Goal: Find specific page/section

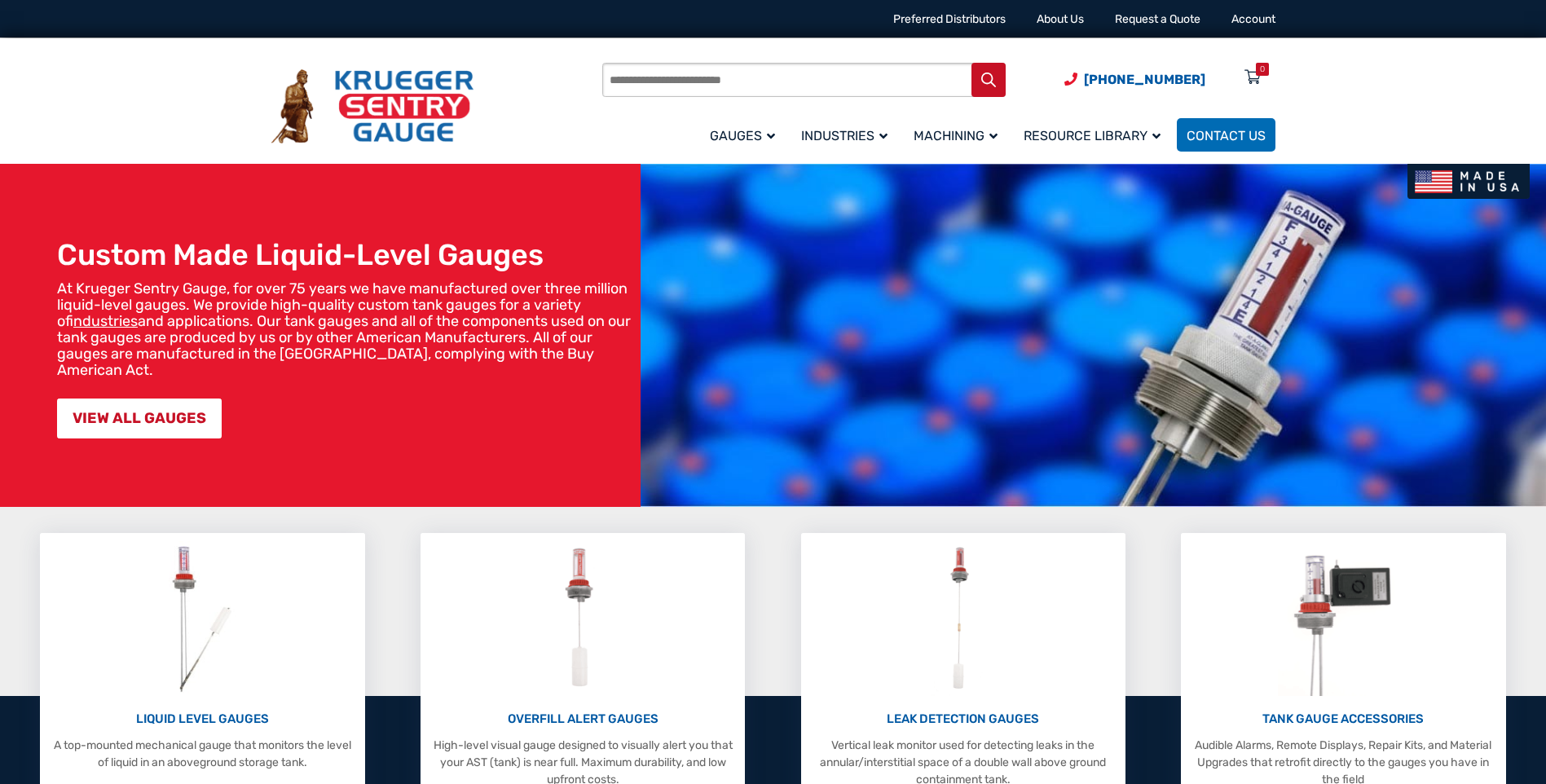
click at [700, 74] on input "Products search" at bounding box center [804, 79] width 403 height 34
click at [647, 72] on input "Products search" at bounding box center [804, 79] width 403 height 34
paste input "*****"
type input "*****"
click at [972, 62] on button "Search" at bounding box center [988, 79] width 34 height 34
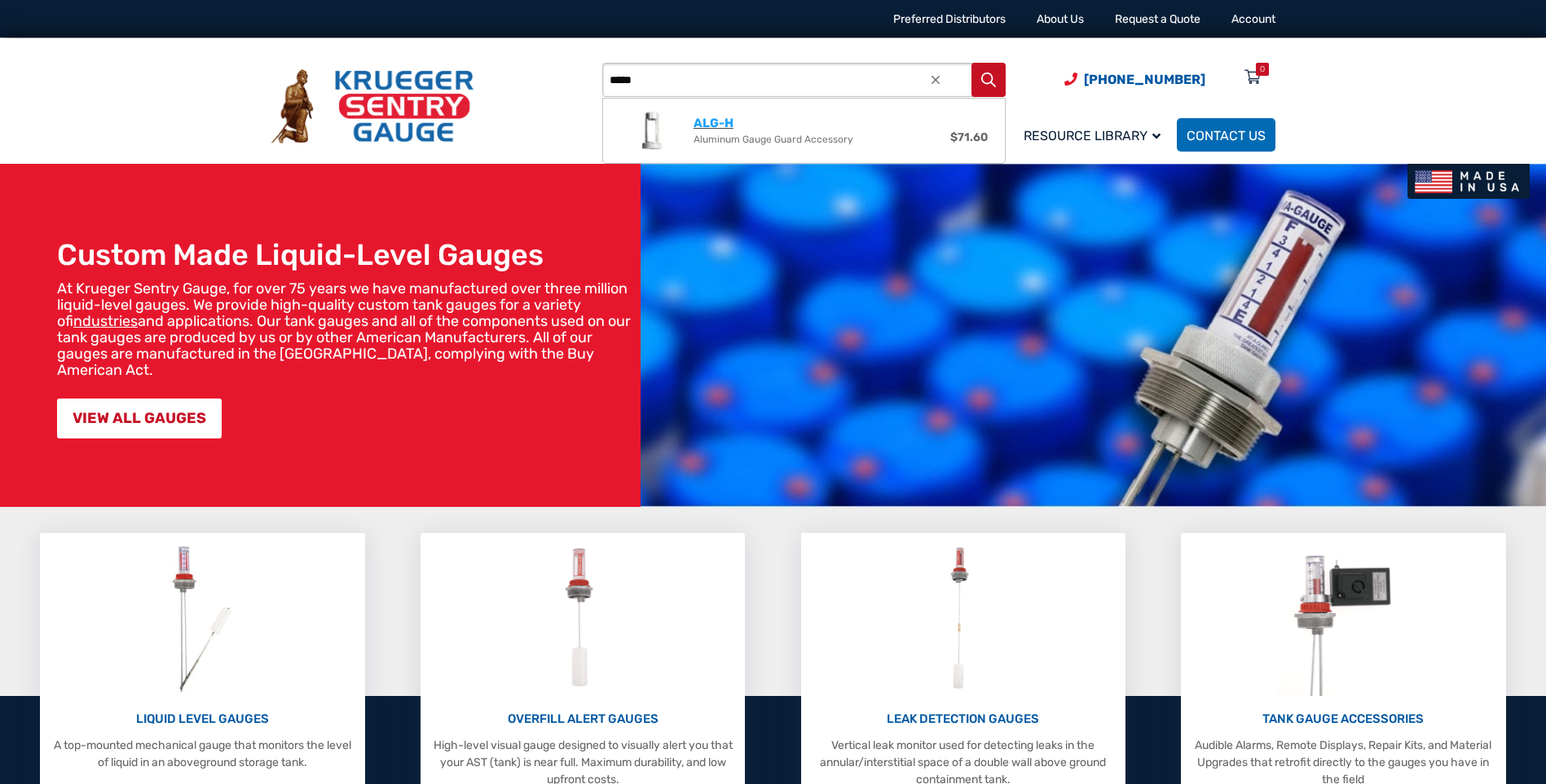
click at [712, 121] on strong "ALG-H" at bounding box center [713, 123] width 40 height 15
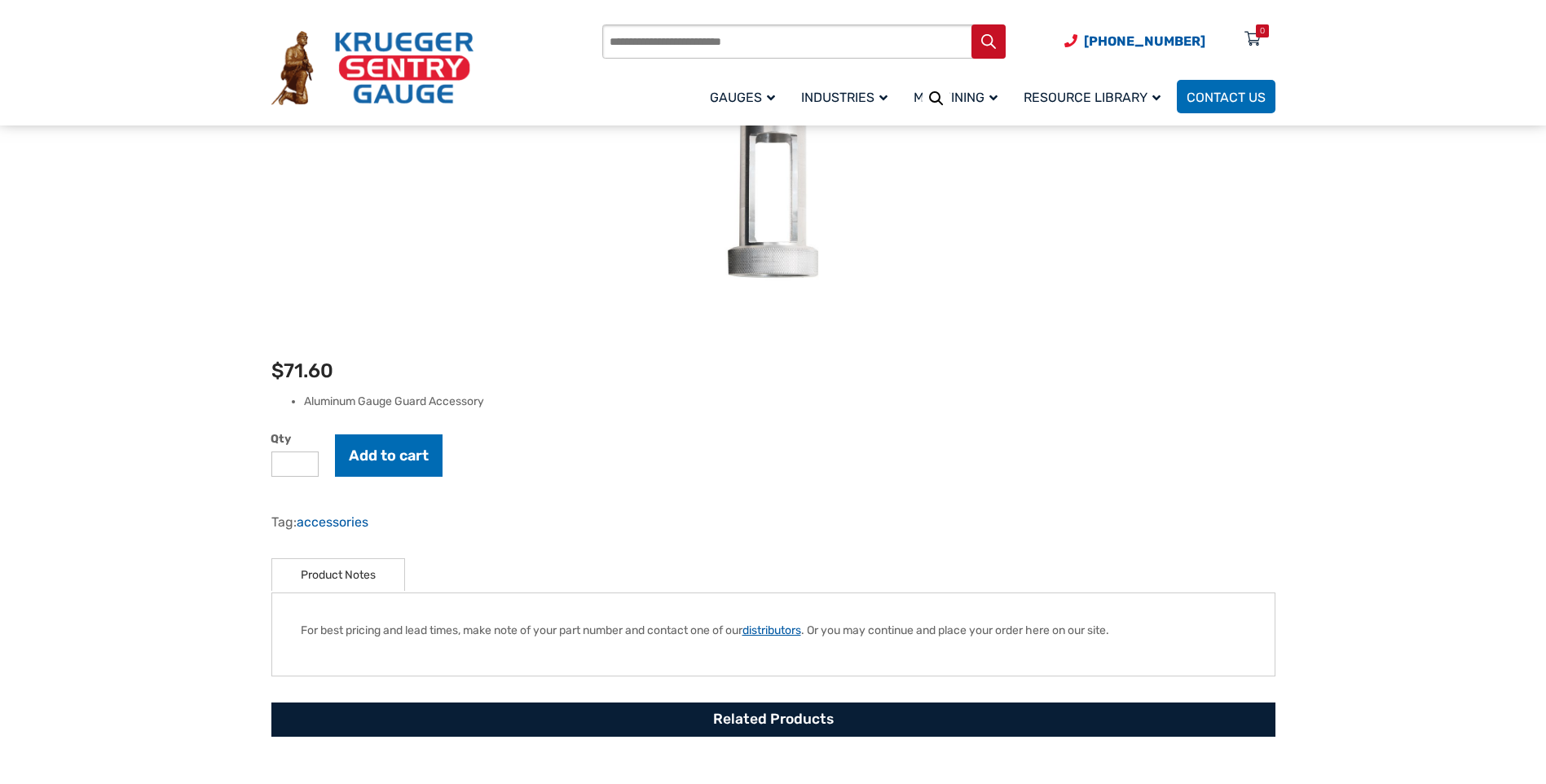
scroll to position [241, 0]
click at [796, 633] on link "distributors" at bounding box center [771, 629] width 59 height 14
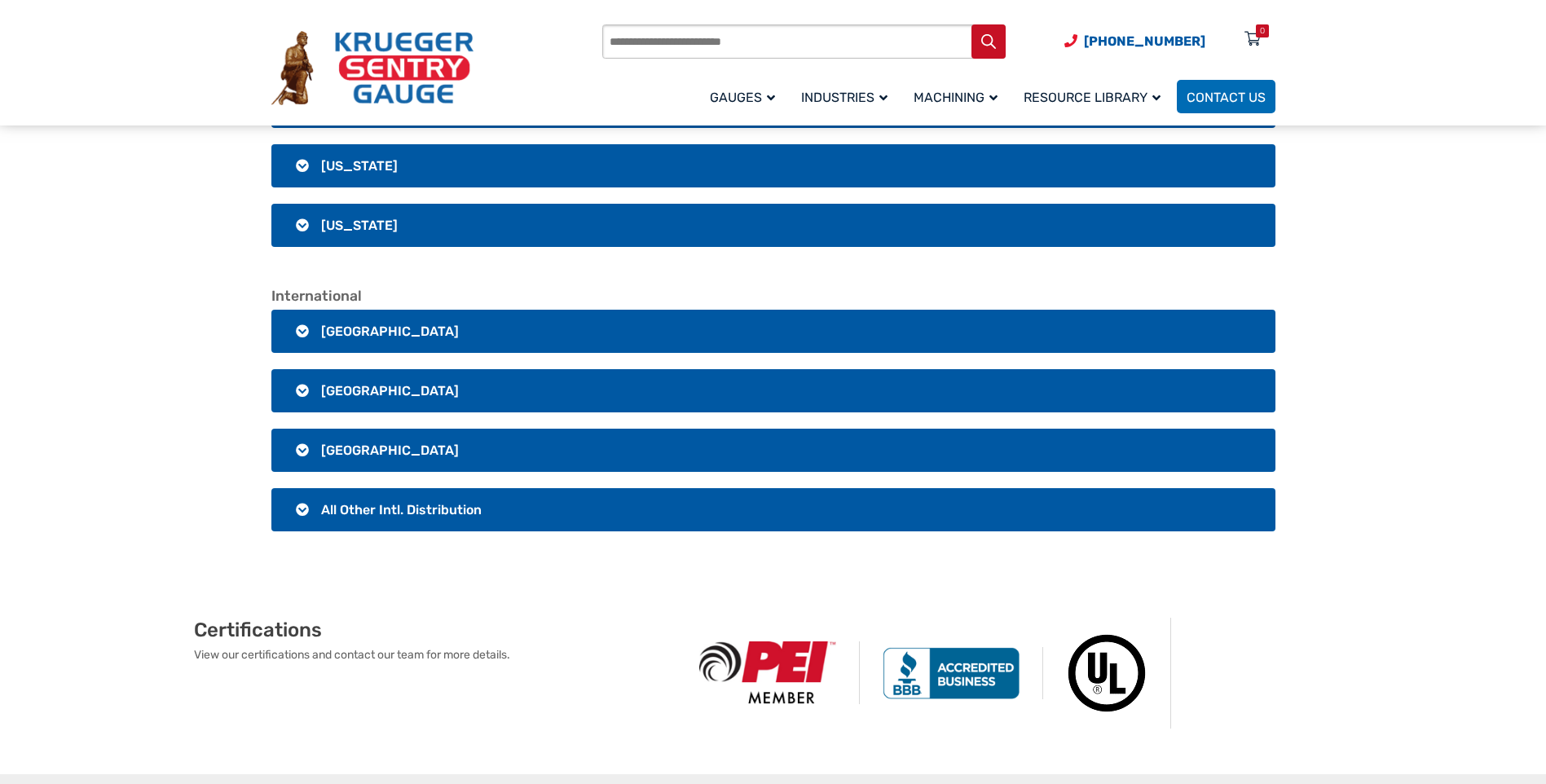
scroll to position [3177, 0]
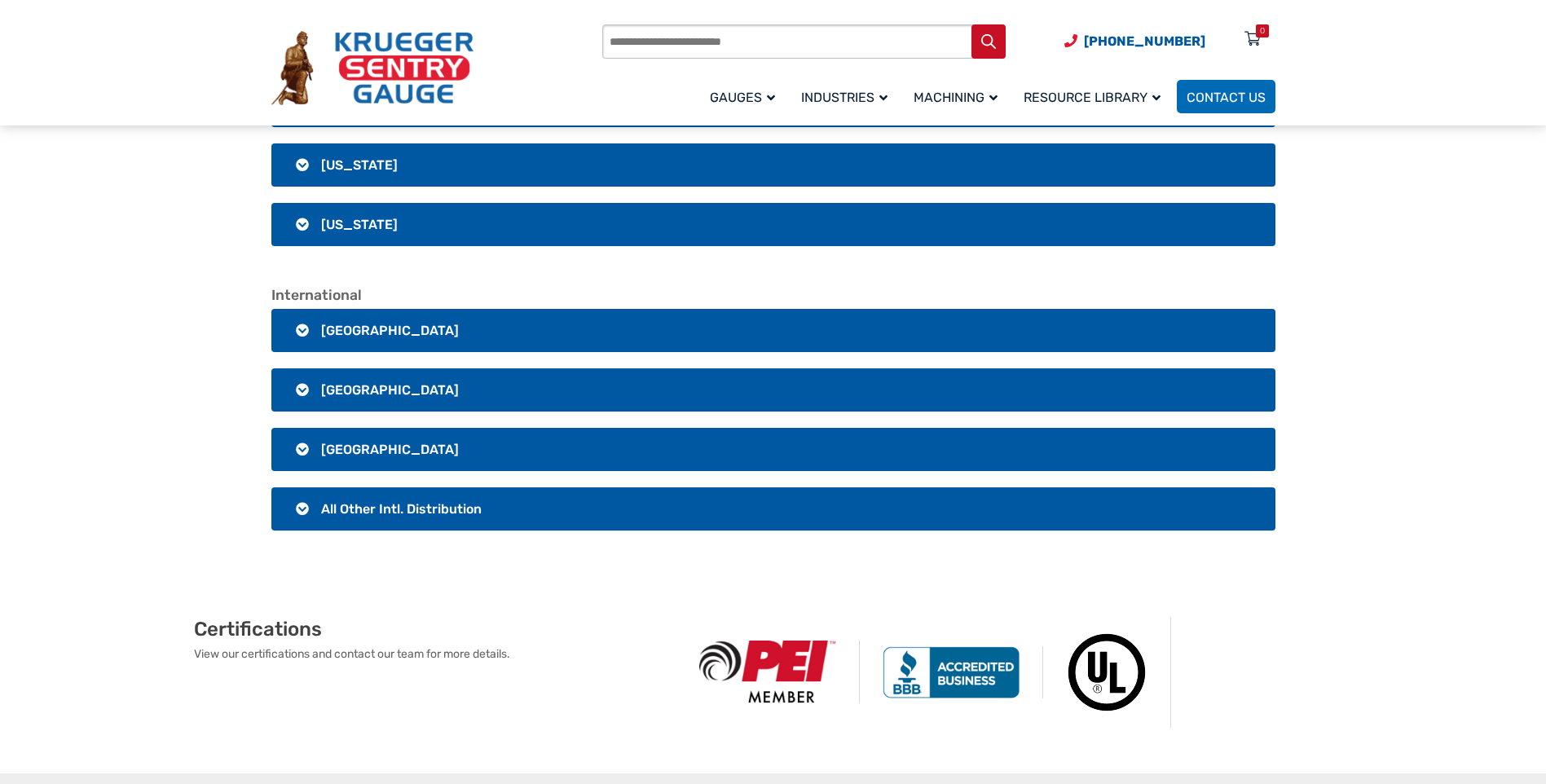
click at [302, 325] on h3 "[GEOGRAPHIC_DATA]" at bounding box center [773, 330] width 1004 height 43
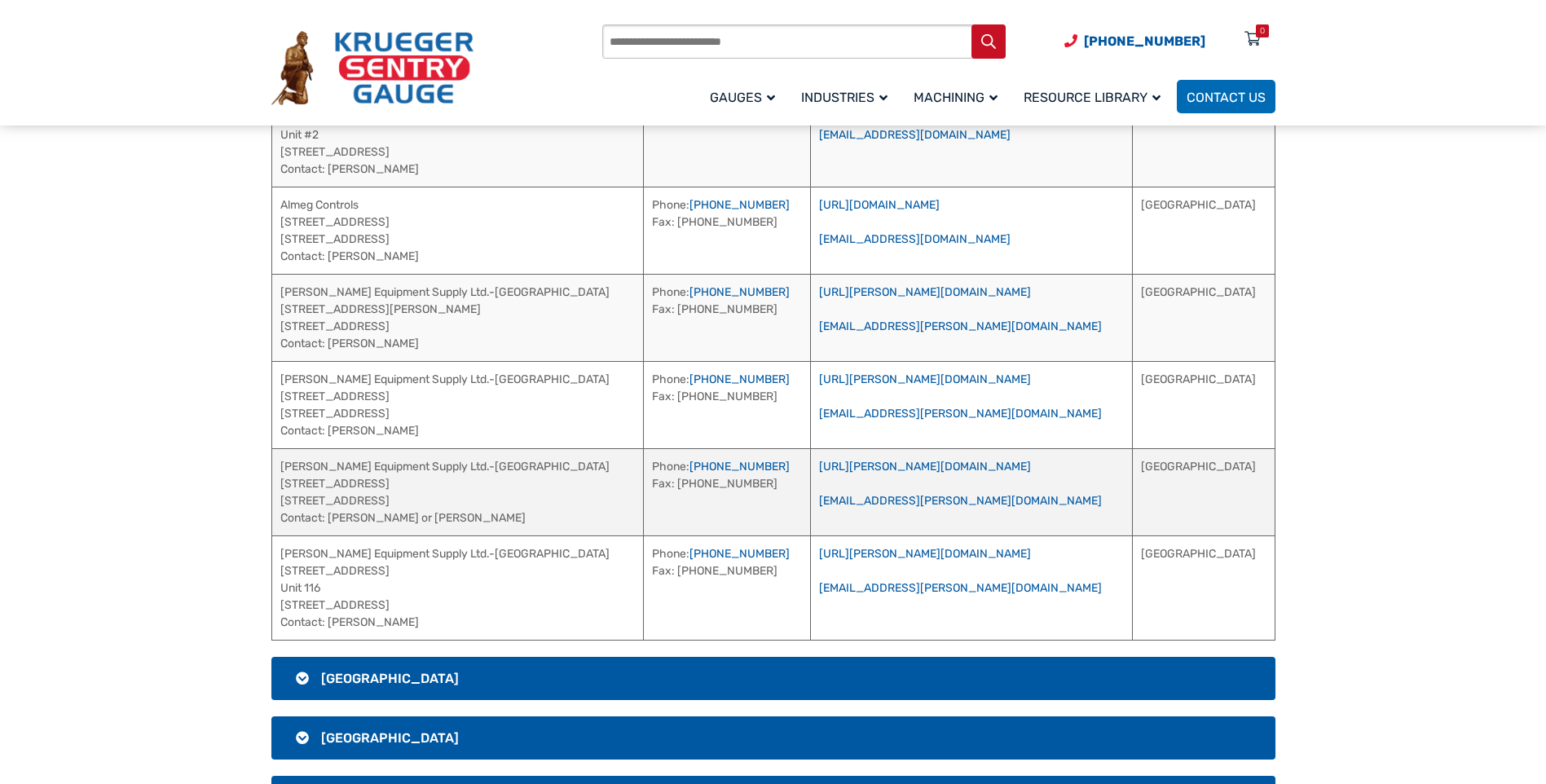
scroll to position [3585, 0]
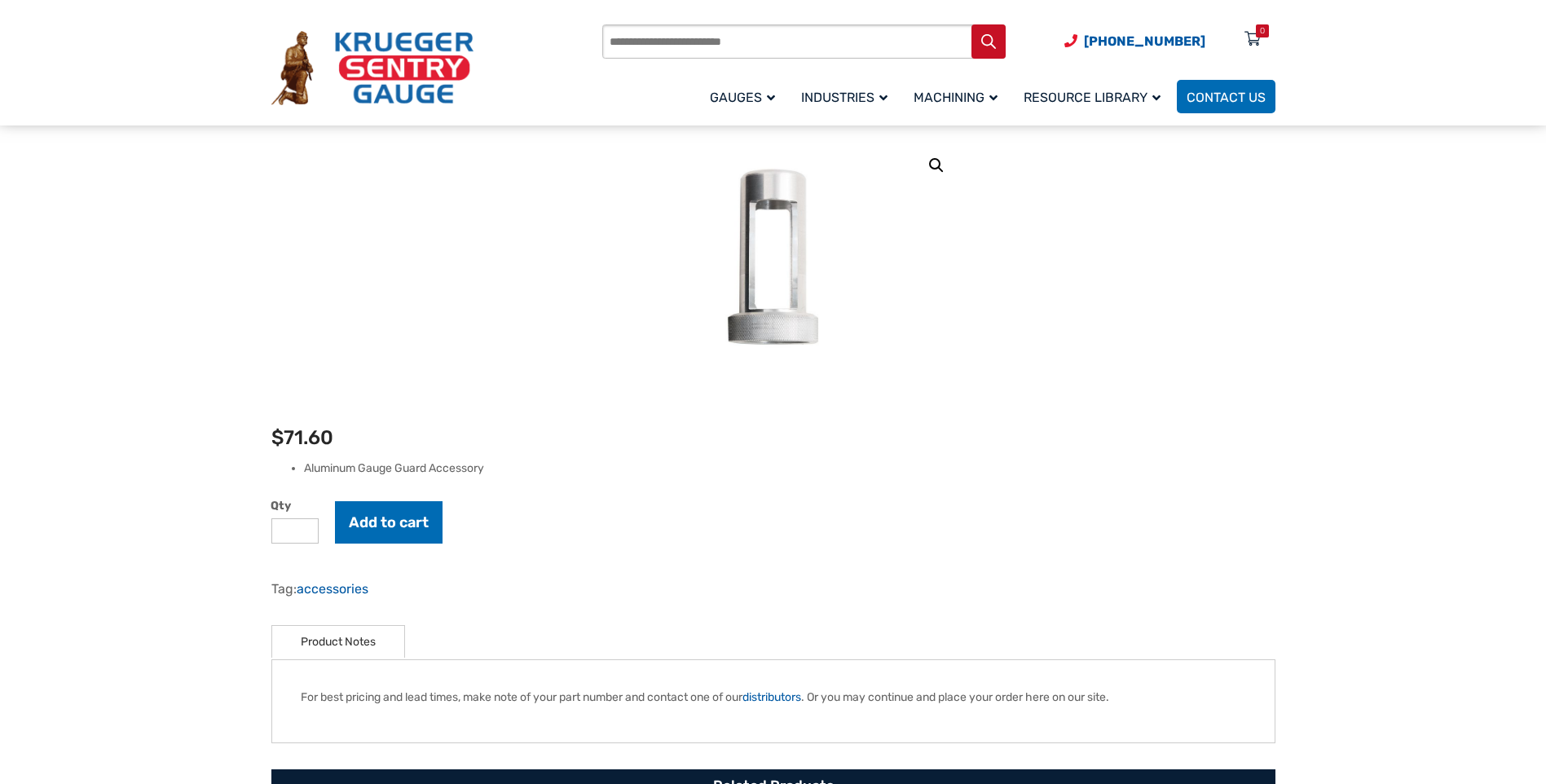
scroll to position [78, 0]
